Goal: Obtain resource: Download file/media

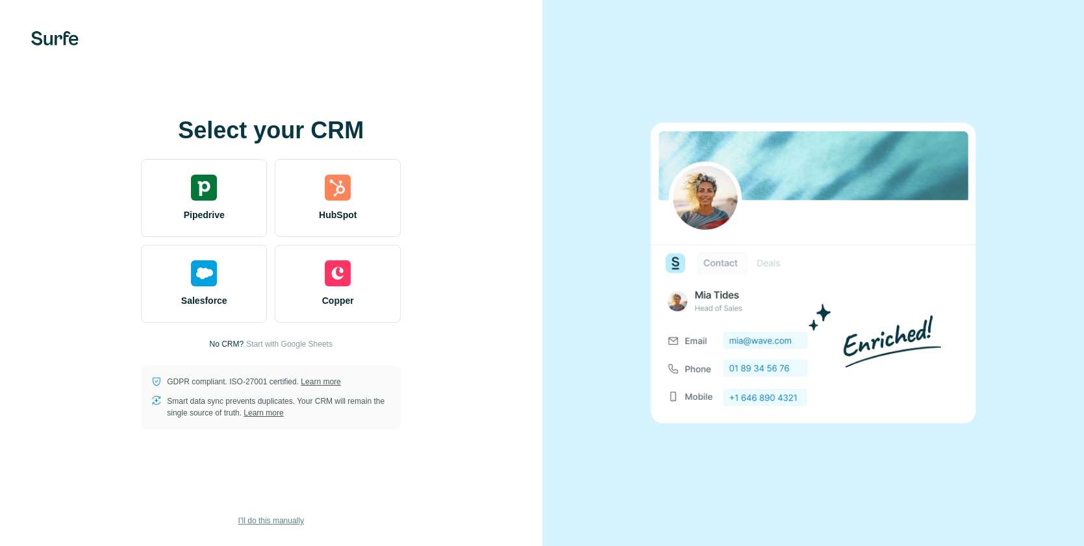
click at [269, 524] on span "I’ll do this manually" at bounding box center [271, 521] width 66 height 12
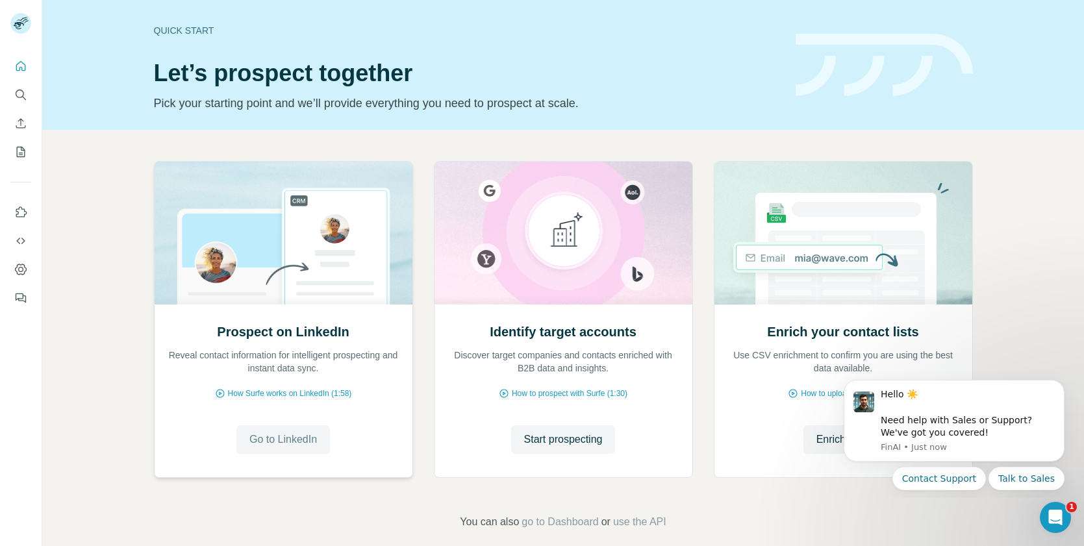
click at [297, 436] on span "Go to LinkedIn" at bounding box center [283, 440] width 68 height 16
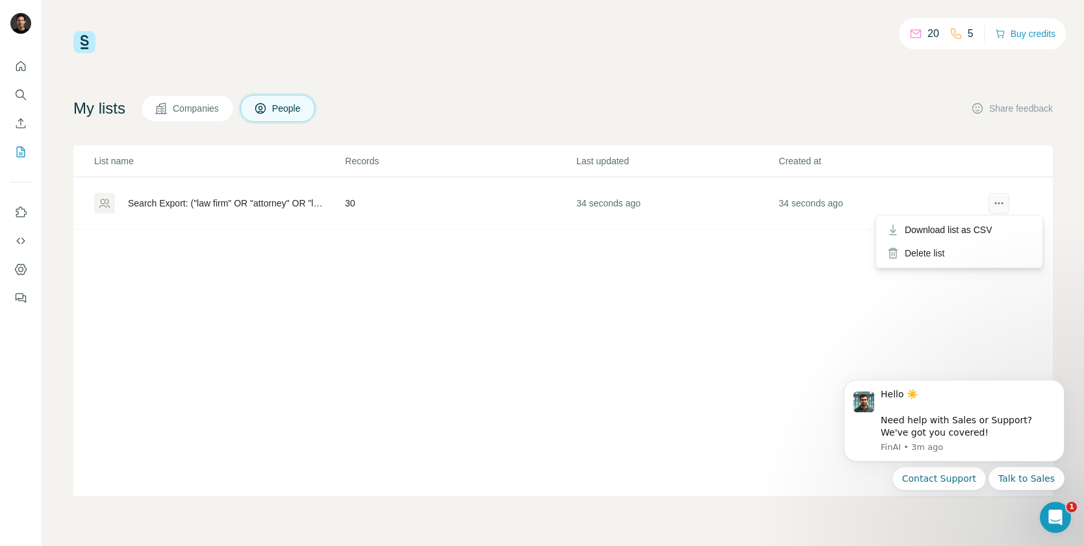
click at [994, 199] on icon "actions" at bounding box center [998, 203] width 13 height 13
click at [986, 227] on span "Download list as CSV" at bounding box center [948, 229] width 88 height 13
